Goal: Information Seeking & Learning: Learn about a topic

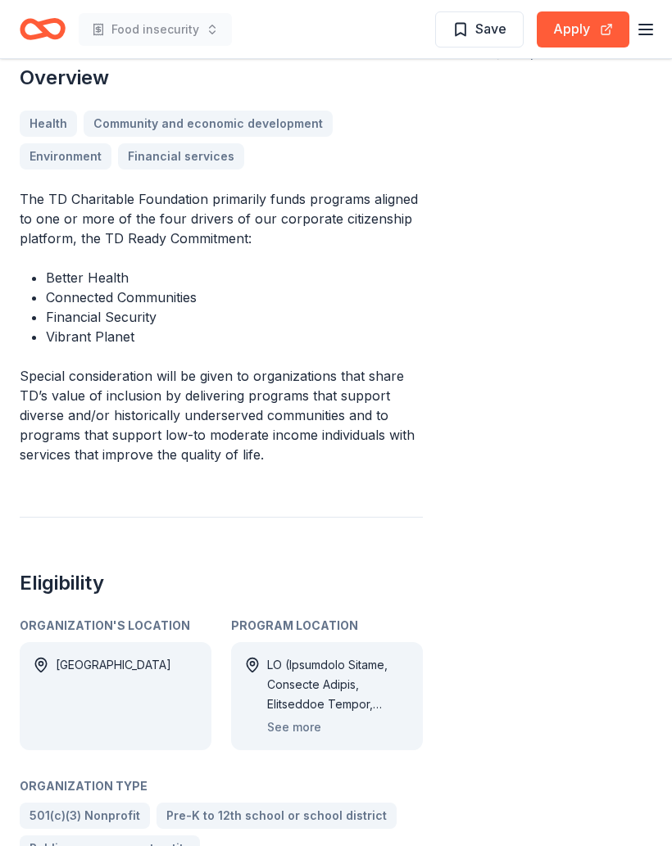
scroll to position [425, 0]
click at [302, 724] on button "See more" at bounding box center [294, 728] width 54 height 20
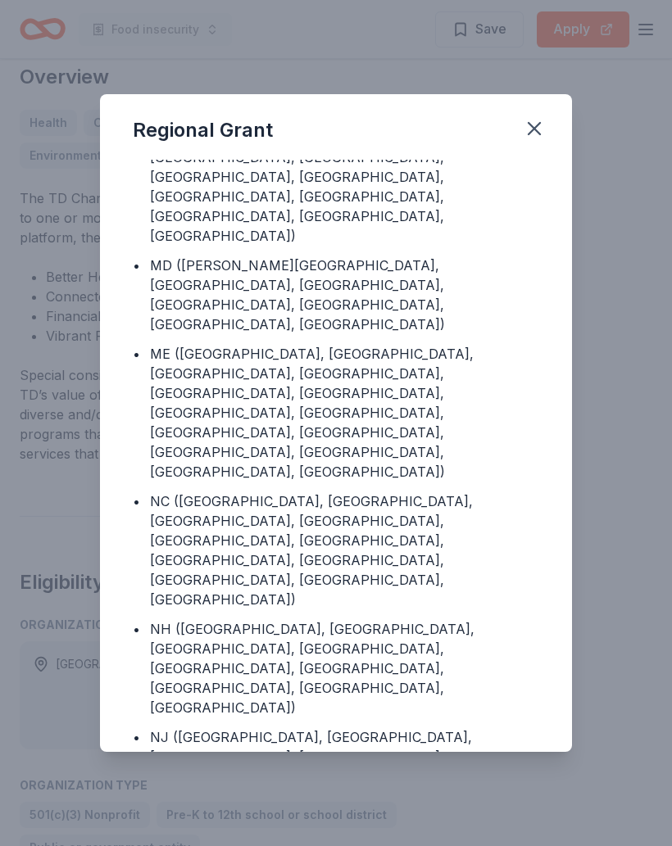
scroll to position [620, 0]
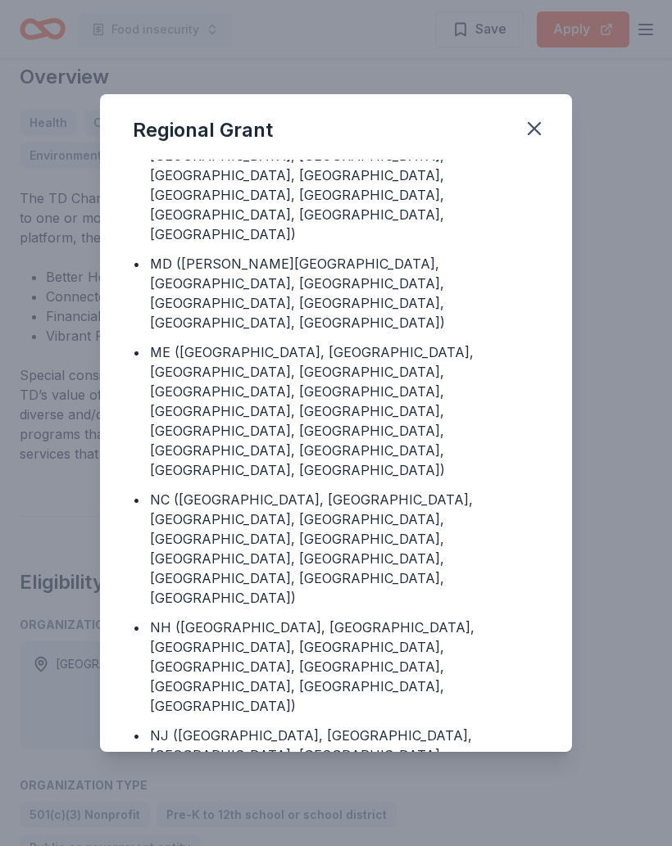
click at [532, 133] on icon "button" at bounding box center [534, 128] width 23 height 23
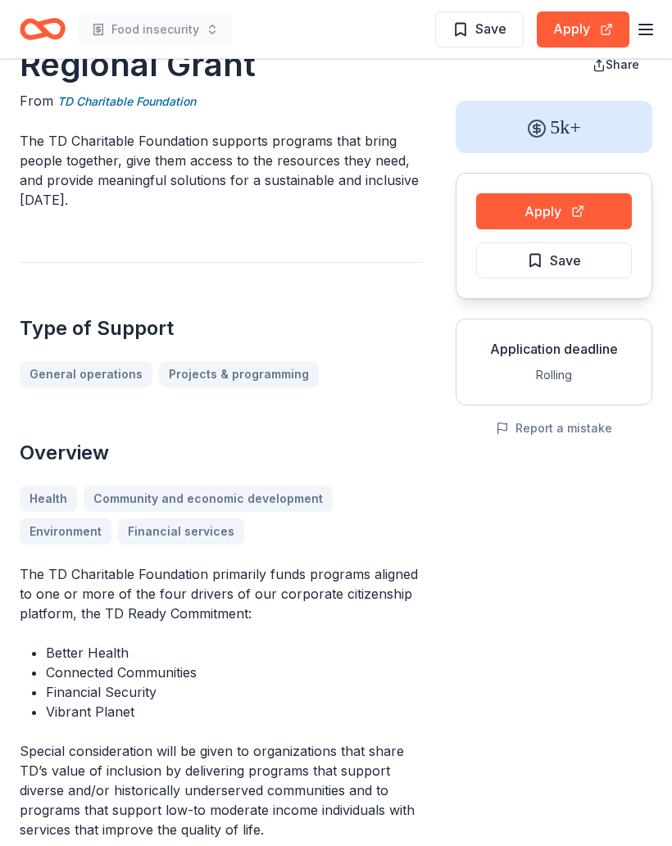
scroll to position [0, 0]
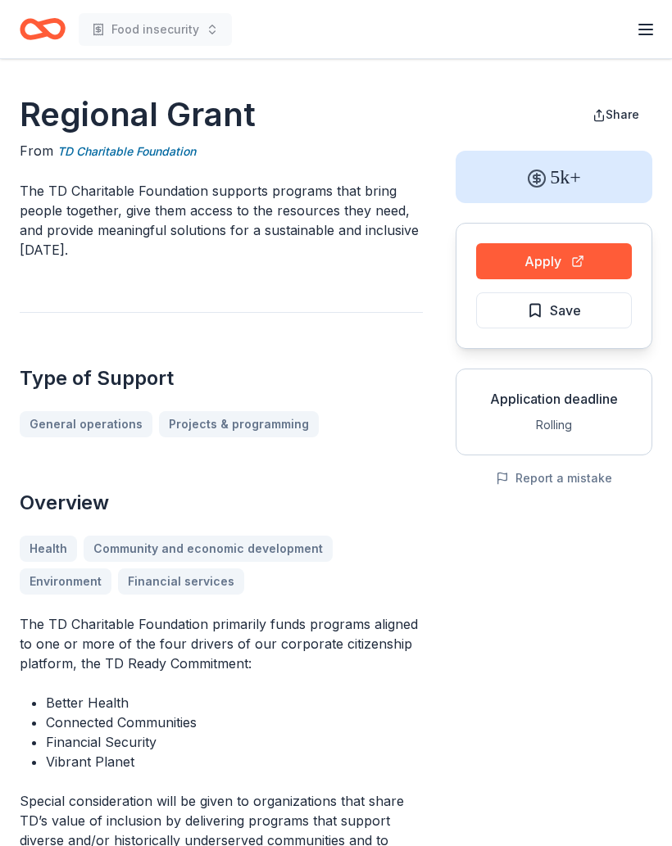
click at [175, 149] on link "TD Charitable Foundation" at bounding box center [126, 152] width 138 height 20
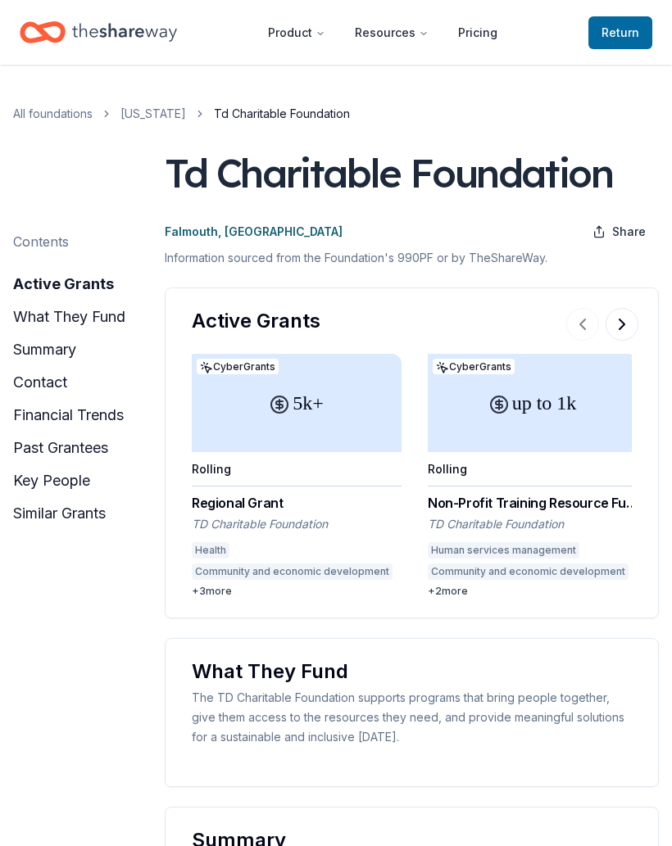
click at [447, 176] on div "Td Charitable Foundation" at bounding box center [388, 173] width 447 height 46
click at [534, 175] on div "Td Charitable Foundation" at bounding box center [388, 173] width 447 height 46
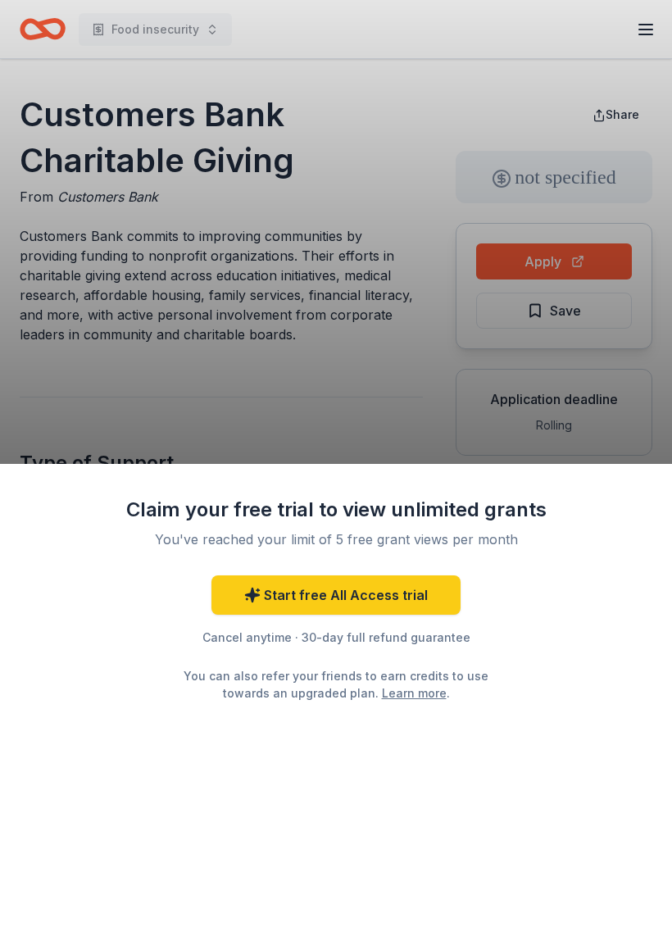
click at [636, 338] on div "Claim your free trial to view unlimited grants You've reached your limit of 5 f…" at bounding box center [336, 463] width 672 height 927
click at [666, 475] on div "Claim your free trial to view unlimited grants You've reached your limit of 5 f…" at bounding box center [336, 696] width 672 height 464
click at [661, 478] on div "Claim your free trial to view unlimited grants You've reached your limit of 5 f…" at bounding box center [336, 696] width 672 height 464
click at [660, 478] on div "Claim your free trial to view unlimited grants You've reached your limit of 5 f…" at bounding box center [336, 696] width 672 height 464
